Goal: Transaction & Acquisition: Purchase product/service

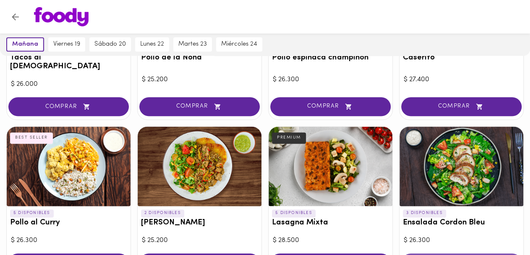
scroll to position [503, 0]
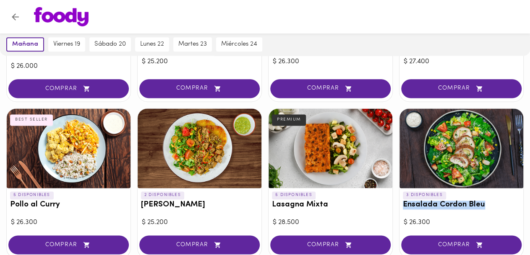
drag, startPoint x: 487, startPoint y: 194, endPoint x: 404, endPoint y: 192, distance: 83.5
click at [404, 201] on h3 "Ensalada Cordon Bleu" at bounding box center [460, 205] width 117 height 9
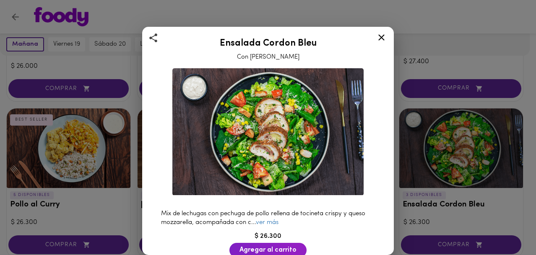
drag, startPoint x: 413, startPoint y: 197, endPoint x: 107, endPoint y: 198, distance: 306.5
click at [107, 198] on div "Ensalada Cordon Bleu Con Aderezo Cesar Mix de lechugas con pechuga de pollo rel…" at bounding box center [268, 127] width 536 height 255
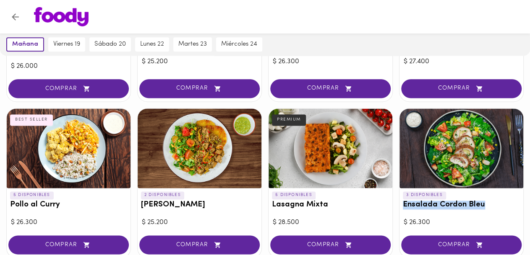
drag, startPoint x: 484, startPoint y: 196, endPoint x: 399, endPoint y: 193, distance: 84.8
click at [399, 193] on div "3 DISPONIBLES Ensalada Cordon Bleu" at bounding box center [461, 202] width 124 height 28
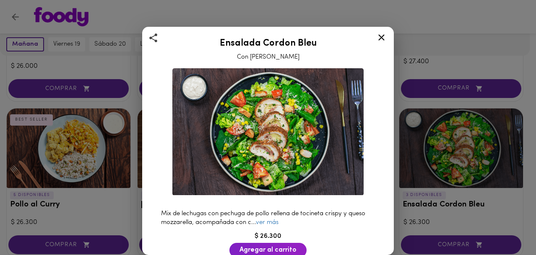
drag, startPoint x: 423, startPoint y: 194, endPoint x: 191, endPoint y: 15, distance: 293.8
click at [191, 15] on div "Ensalada Cordon Bleu Con Aderezo Cesar Mix de lechugas con pechuga de pollo rel…" at bounding box center [268, 127] width 536 height 255
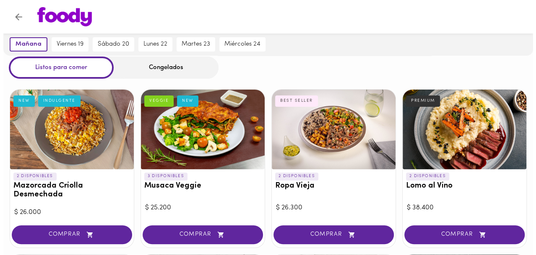
scroll to position [84, 0]
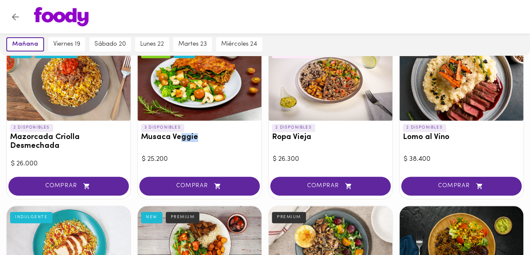
drag, startPoint x: 202, startPoint y: 140, endPoint x: 181, endPoint y: 143, distance: 20.6
click at [181, 142] on h3 "Musaca Veggie" at bounding box center [199, 137] width 117 height 9
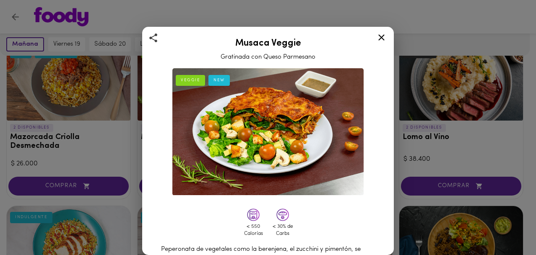
click at [383, 35] on icon at bounding box center [381, 37] width 6 height 6
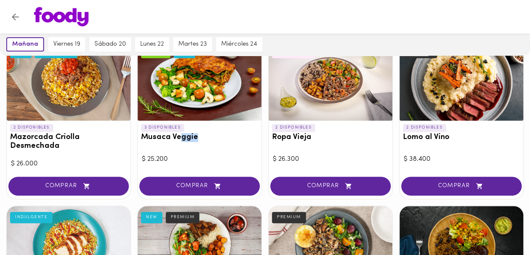
click at [213, 125] on div "3 DISPONIBLES Musaca Veggie VEGGIE NEW" at bounding box center [200, 135] width 124 height 28
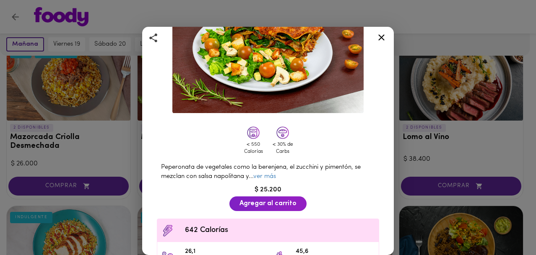
scroll to position [84, 0]
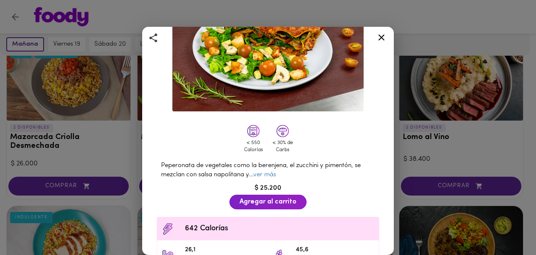
click at [383, 35] on icon at bounding box center [381, 37] width 6 height 6
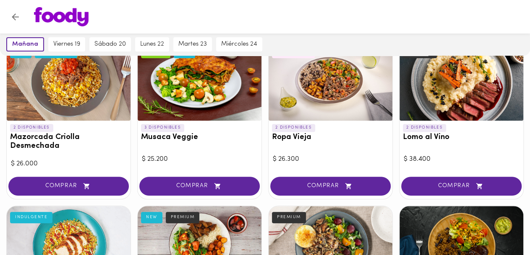
click at [325, 98] on div at bounding box center [330, 81] width 124 height 80
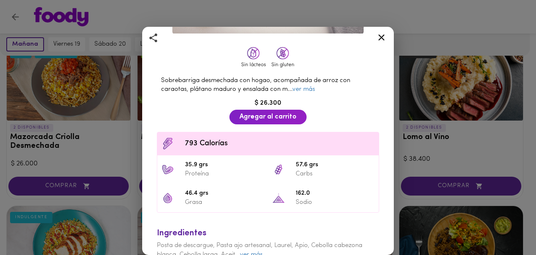
scroll to position [168, 0]
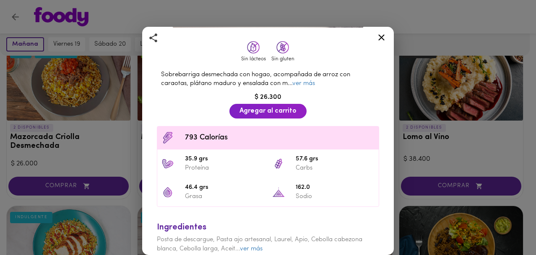
click at [384, 36] on icon at bounding box center [381, 37] width 10 height 10
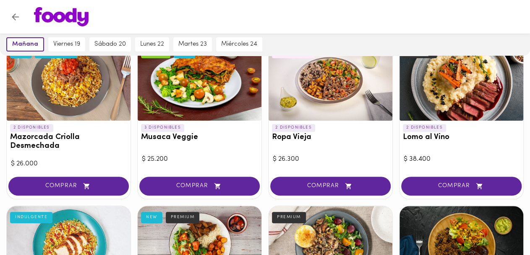
click at [195, 139] on h3 "Musaca Veggie" at bounding box center [199, 137] width 117 height 9
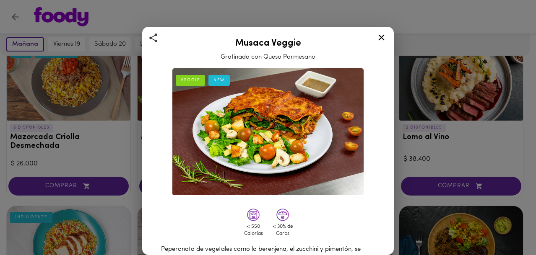
click at [382, 36] on icon at bounding box center [381, 37] width 10 height 10
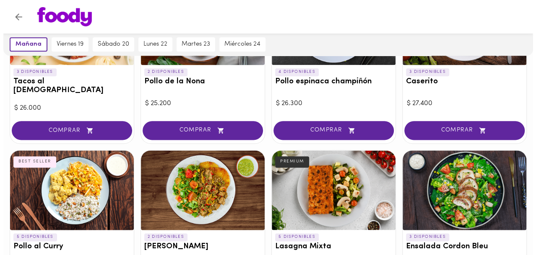
scroll to position [503, 0]
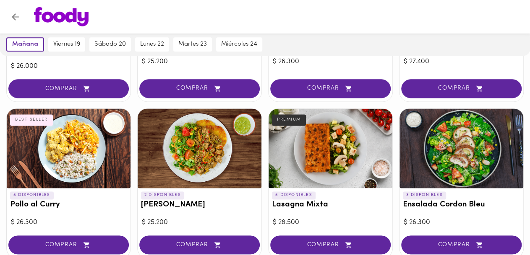
click at [294, 201] on h3 "Lasagna Mixta" at bounding box center [330, 205] width 117 height 9
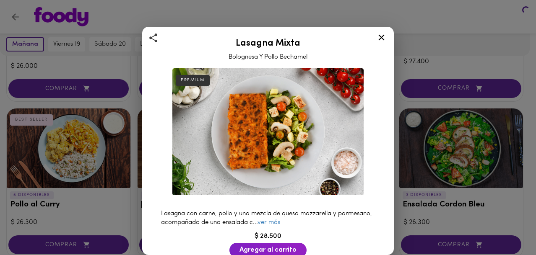
click at [305, 149] on div "Lasagna Mixta Bolognesa Y Pollo Bechamel PREMIUM Lasagna con carne, pollo y una…" at bounding box center [268, 127] width 536 height 255
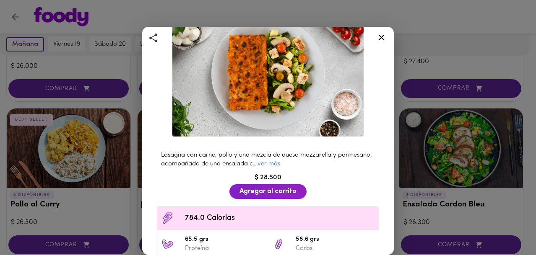
scroll to position [126, 0]
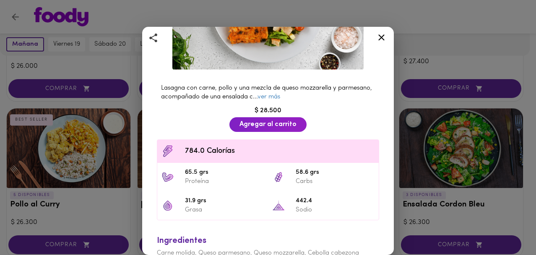
click at [379, 41] on icon at bounding box center [381, 37] width 10 height 10
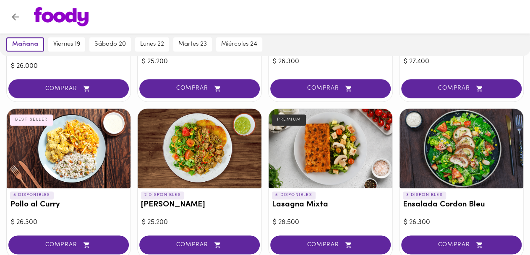
click at [439, 154] on div at bounding box center [461, 149] width 124 height 80
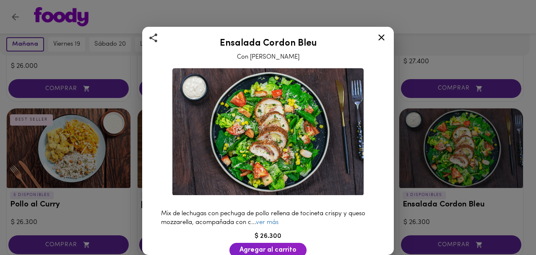
click at [379, 40] on icon at bounding box center [381, 37] width 10 height 10
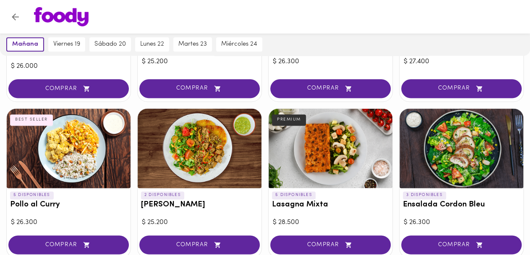
click at [84, 157] on div at bounding box center [69, 149] width 124 height 80
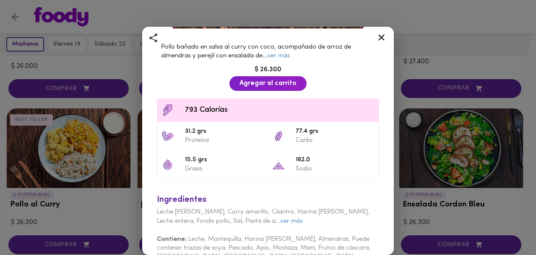
scroll to position [168, 0]
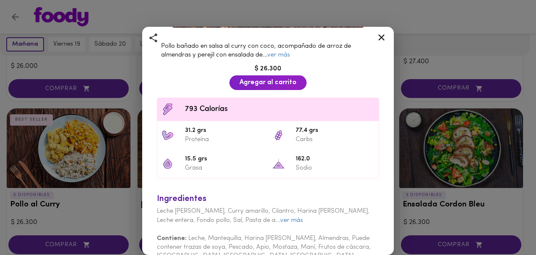
click at [379, 36] on icon at bounding box center [381, 37] width 6 height 6
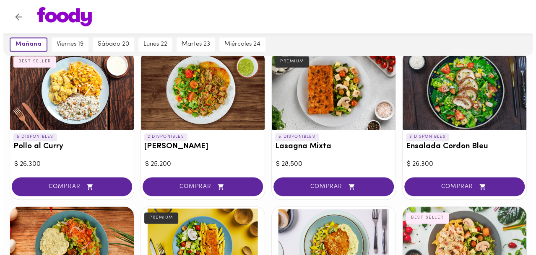
scroll to position [629, 0]
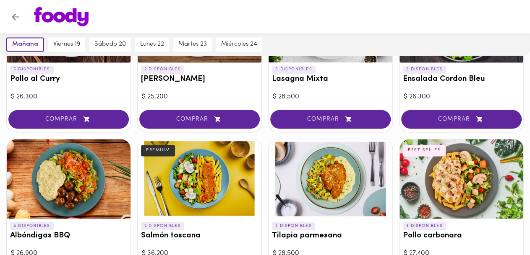
click at [190, 189] on div at bounding box center [200, 179] width 124 height 80
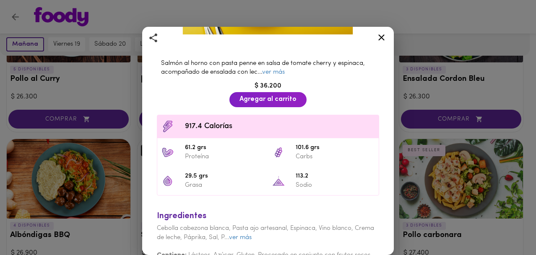
scroll to position [168, 0]
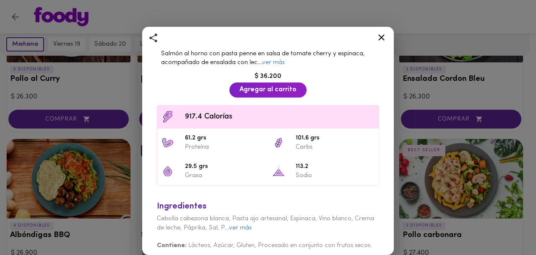
click at [378, 37] on icon at bounding box center [381, 37] width 10 height 10
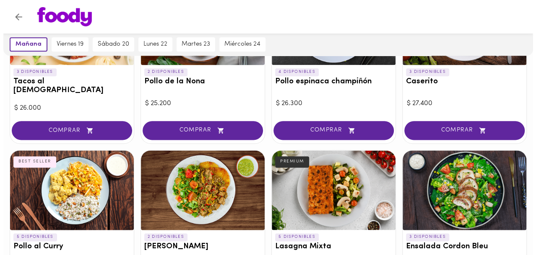
scroll to position [503, 0]
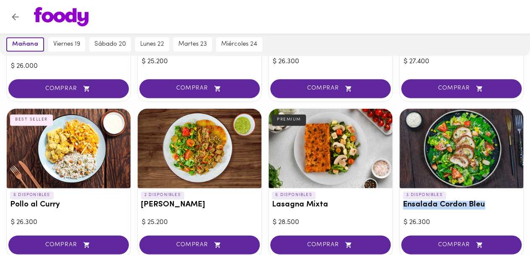
drag, startPoint x: 483, startPoint y: 195, endPoint x: 403, endPoint y: 194, distance: 79.7
click at [403, 201] on h3 "Ensalada Cordon Bleu" at bounding box center [460, 205] width 117 height 9
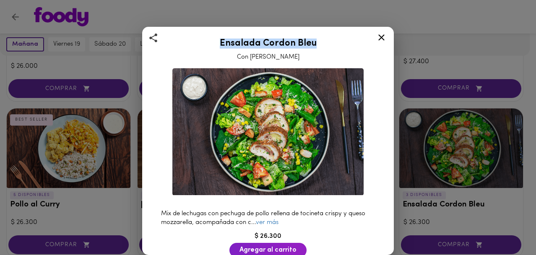
drag, startPoint x: 315, startPoint y: 46, endPoint x: 215, endPoint y: 37, distance: 100.1
click at [215, 37] on div "Ensalada Cordon Bleu Con Aderezo [PERSON_NAME]" at bounding box center [268, 48] width 231 height 28
copy h2 "Ensalada Cordon Bleu"
